Goal: Check status

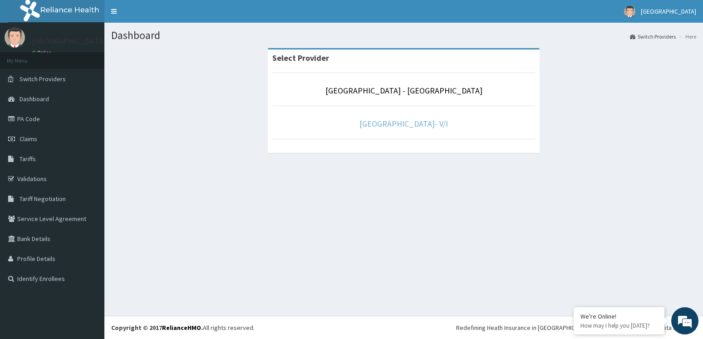
click at [405, 123] on link "Dunamis Eye centre- V/I" at bounding box center [404, 123] width 89 height 10
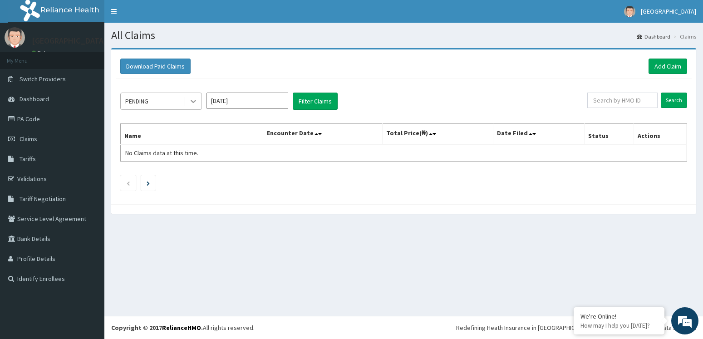
click at [194, 101] on icon at bounding box center [193, 101] width 9 height 9
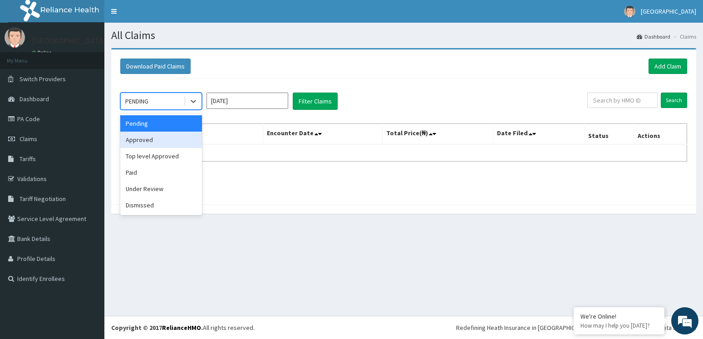
click at [179, 132] on div "Approved" at bounding box center [161, 140] width 82 height 16
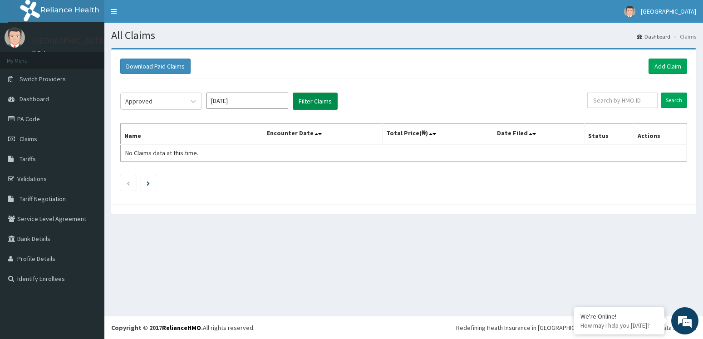
click at [317, 101] on button "Filter Claims" at bounding box center [315, 101] width 45 height 17
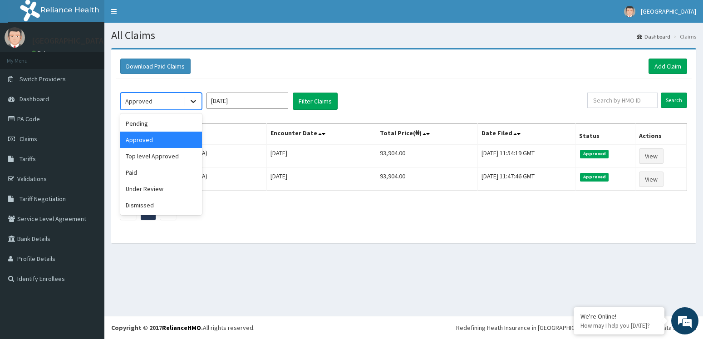
click at [192, 102] on icon at bounding box center [193, 101] width 5 height 3
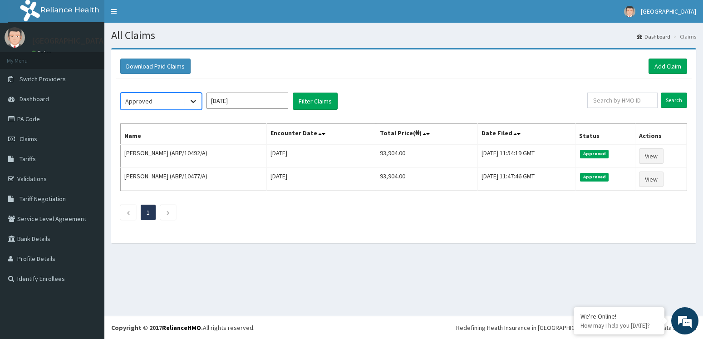
click at [192, 102] on icon at bounding box center [193, 101] width 5 height 3
